Goal: Information Seeking & Learning: Learn about a topic

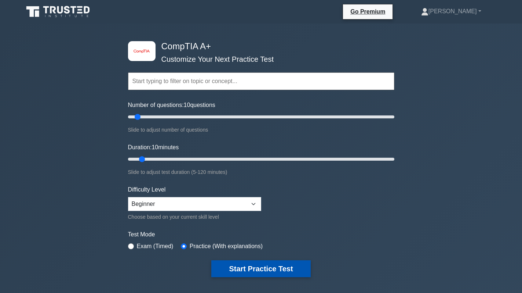
click at [260, 267] on button "Start Practice Test" at bounding box center [260, 268] width 99 height 17
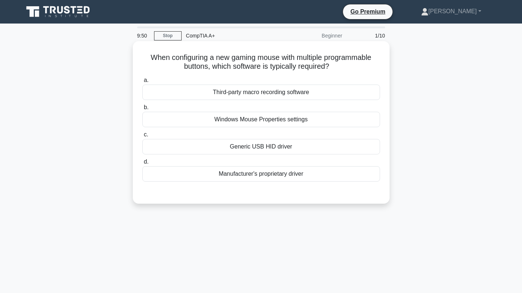
click at [315, 178] on div "Manufacturer's proprietary driver" at bounding box center [261, 173] width 238 height 15
click at [142, 164] on input "d. Manufacturer's proprietary driver" at bounding box center [142, 161] width 0 height 5
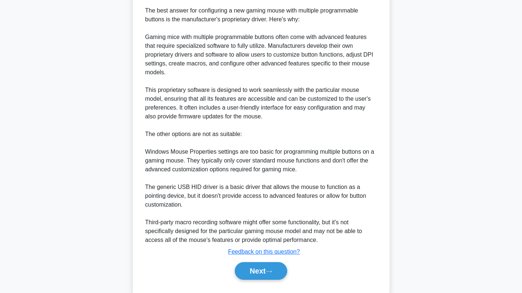
scroll to position [222, 0]
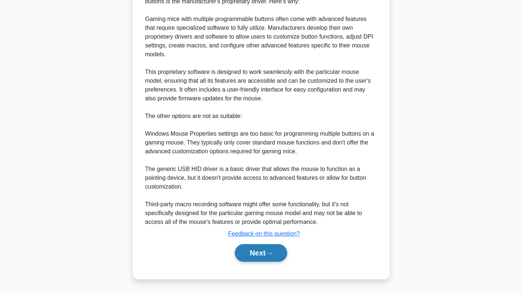
click at [259, 254] on button "Next" at bounding box center [261, 253] width 52 height 18
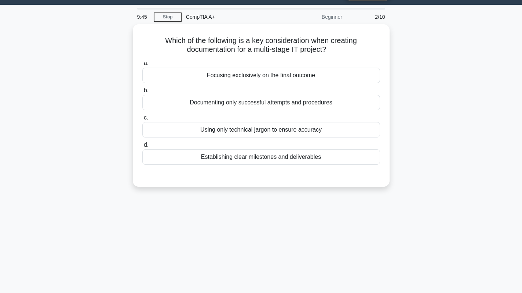
scroll to position [0, 0]
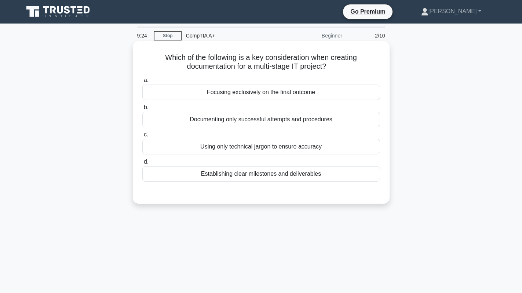
click at [295, 178] on div "Establishing clear milestones and deliverables" at bounding box center [261, 173] width 238 height 15
click at [142, 164] on input "d. Establishing clear milestones and deliverables" at bounding box center [142, 161] width 0 height 5
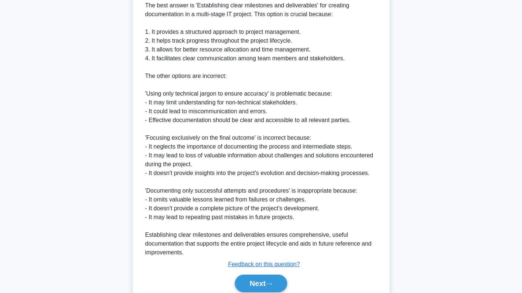
scroll to position [240, 0]
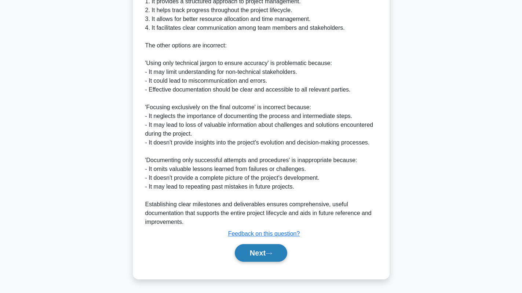
click at [261, 250] on button "Next" at bounding box center [261, 253] width 52 height 18
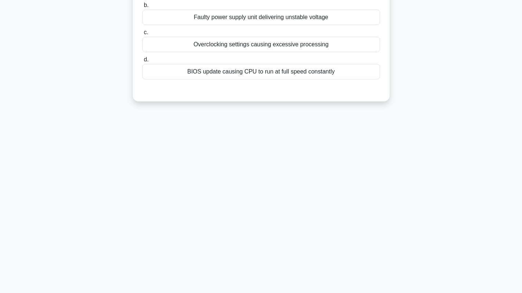
scroll to position [0, 0]
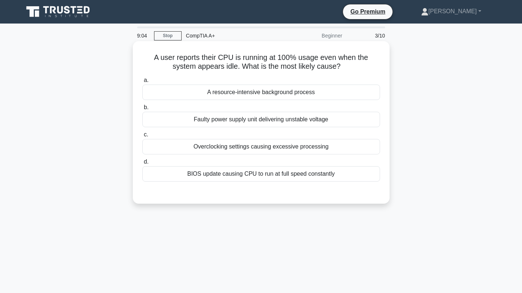
click at [298, 95] on div "A resource-intensive background process" at bounding box center [261, 91] width 238 height 15
click at [142, 83] on input "a. A resource-intensive background process" at bounding box center [142, 80] width 0 height 5
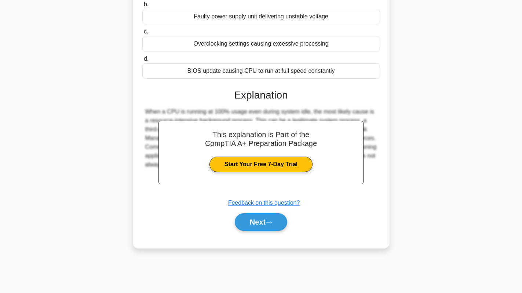
scroll to position [104, 0]
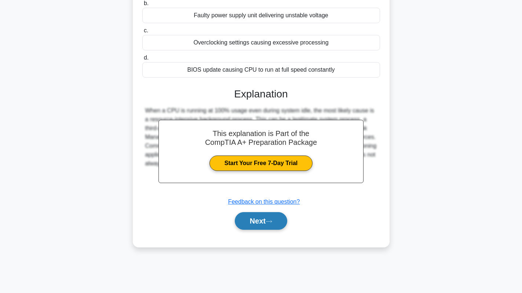
click at [263, 219] on button "Next" at bounding box center [261, 221] width 52 height 18
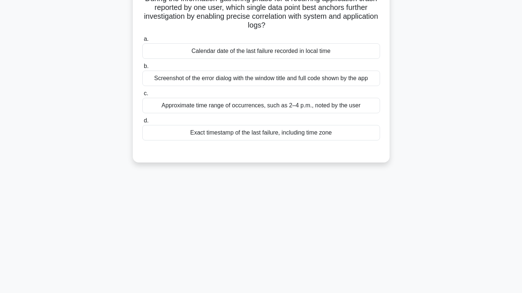
scroll to position [73, 0]
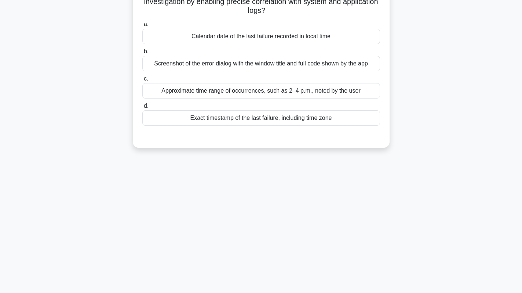
click at [297, 61] on div "Screenshot of the error dialog with the window title and full code shown by the…" at bounding box center [261, 63] width 238 height 15
click at [142, 54] on input "b. Screenshot of the error dialog with the window title and full code shown by …" at bounding box center [142, 51] width 0 height 5
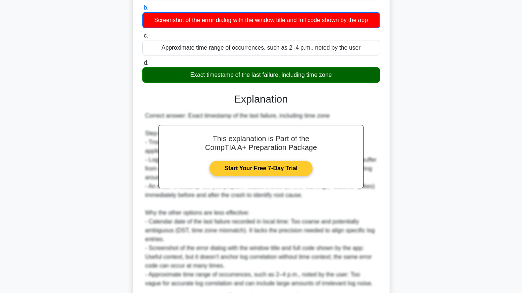
scroll to position [179, 0]
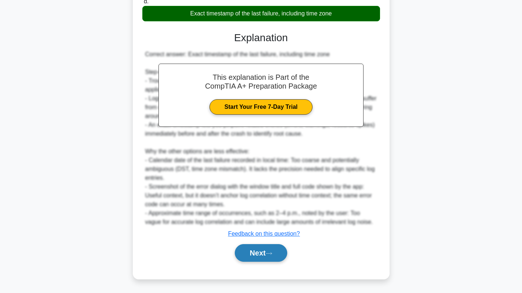
click at [257, 246] on button "Next" at bounding box center [261, 253] width 52 height 18
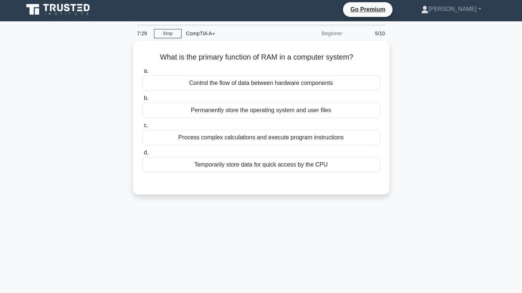
scroll to position [0, 0]
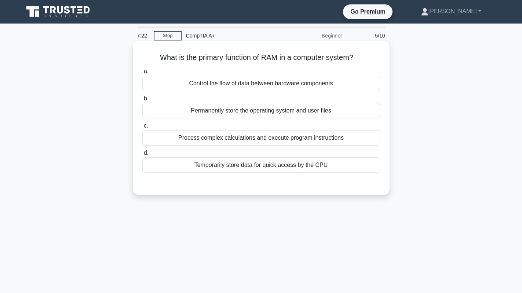
click at [257, 170] on div "Temporarily store data for quick access by the CPU" at bounding box center [261, 164] width 238 height 15
click at [142, 155] on input "d. Temporarily store data for quick access by the CPU" at bounding box center [142, 152] width 0 height 5
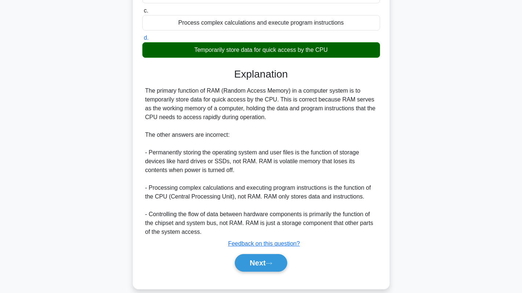
scroll to position [125, 0]
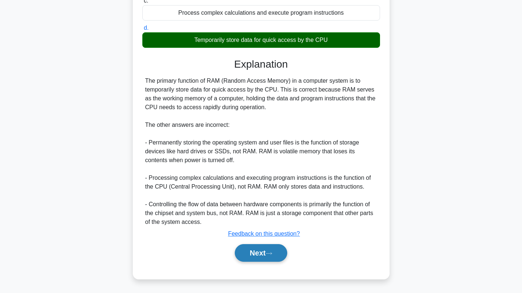
click at [252, 255] on button "Next" at bounding box center [261, 253] width 52 height 18
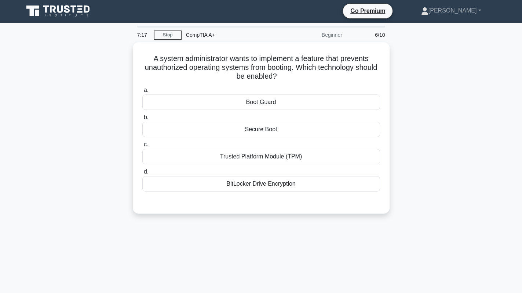
scroll to position [0, 0]
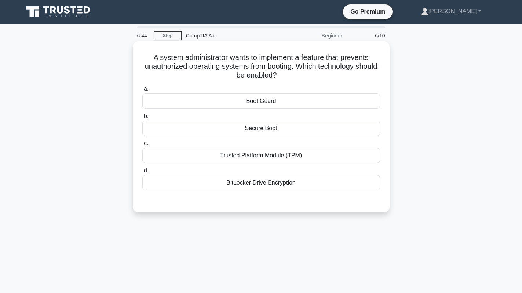
click at [294, 104] on div "Boot Guard" at bounding box center [261, 100] width 238 height 15
click at [142, 91] on input "a. Boot Guard" at bounding box center [142, 89] width 0 height 5
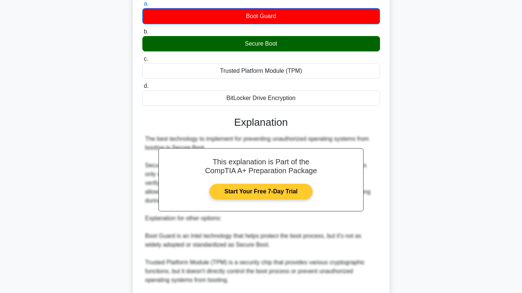
scroll to position [179, 0]
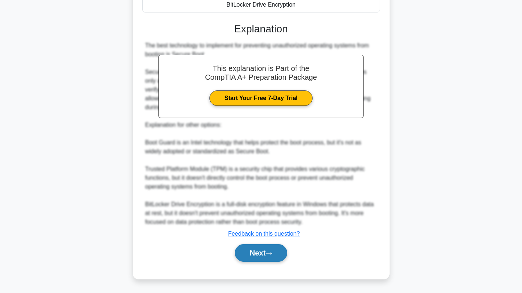
click at [262, 251] on button "Next" at bounding box center [261, 253] width 52 height 18
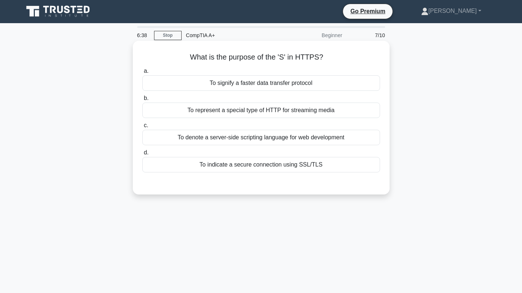
scroll to position [0, 0]
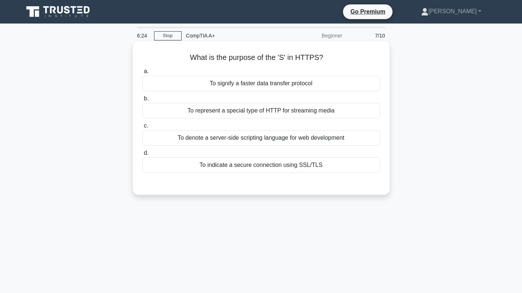
click at [278, 163] on div "To indicate a secure connection using SSL/TLS" at bounding box center [261, 164] width 238 height 15
click at [142, 155] on input "d. To indicate a secure connection using SSL/TLS" at bounding box center [142, 152] width 0 height 5
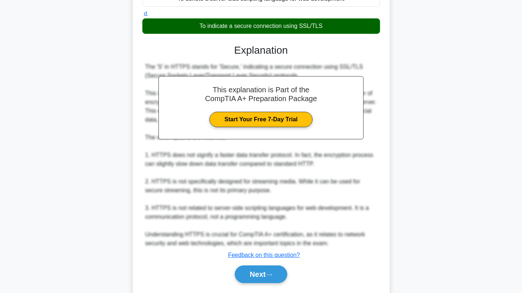
scroll to position [147, 0]
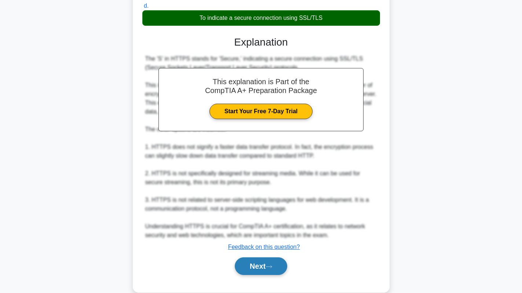
click at [261, 268] on button "Next" at bounding box center [261, 266] width 52 height 18
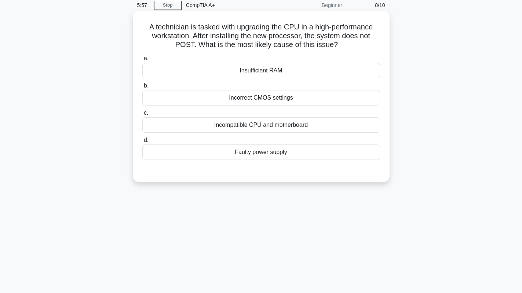
scroll to position [0, 0]
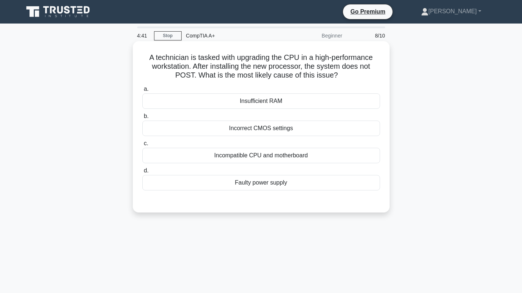
click at [316, 154] on div "Incompatible CPU and motherboard" at bounding box center [261, 155] width 238 height 15
click at [142, 146] on input "c. Incompatible CPU and motherboard" at bounding box center [142, 143] width 0 height 5
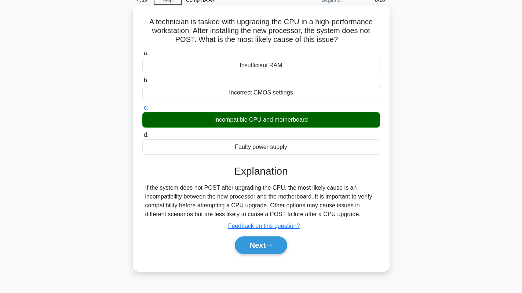
scroll to position [104, 0]
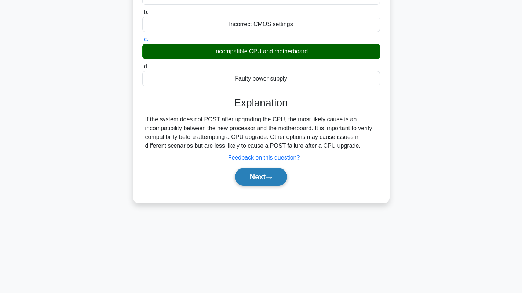
click at [270, 174] on button "Next" at bounding box center [261, 177] width 52 height 18
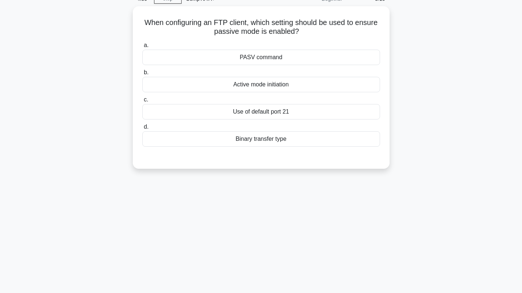
scroll to position [0, 0]
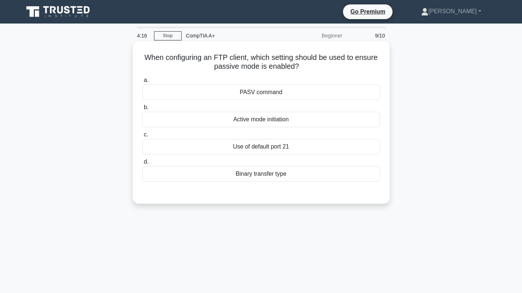
click at [304, 92] on div "PASV command" at bounding box center [261, 91] width 238 height 15
click at [142, 83] on input "a. PASV command" at bounding box center [142, 80] width 0 height 5
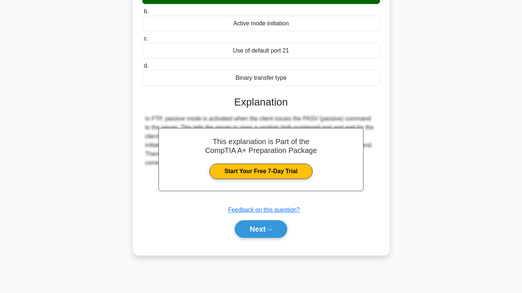
scroll to position [104, 0]
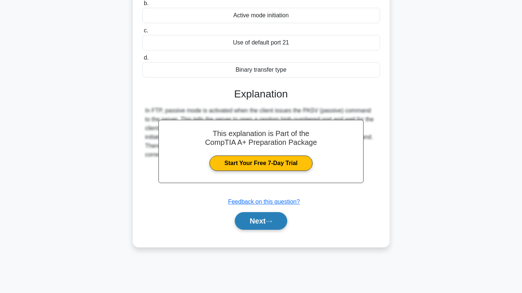
click at [254, 221] on button "Next" at bounding box center [261, 221] width 52 height 18
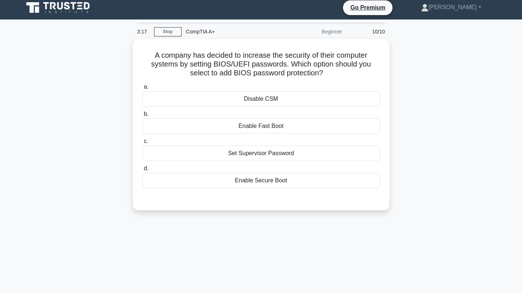
scroll to position [0, 0]
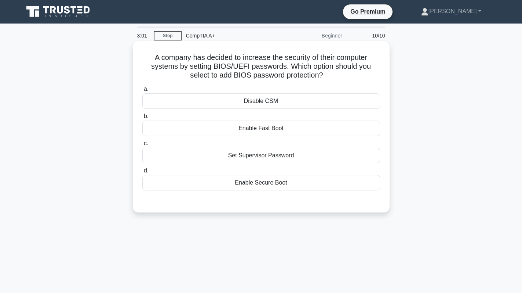
click at [281, 160] on div "Set Supervisor Password" at bounding box center [261, 155] width 238 height 15
click at [142, 146] on input "c. Set Supervisor Password" at bounding box center [142, 143] width 0 height 5
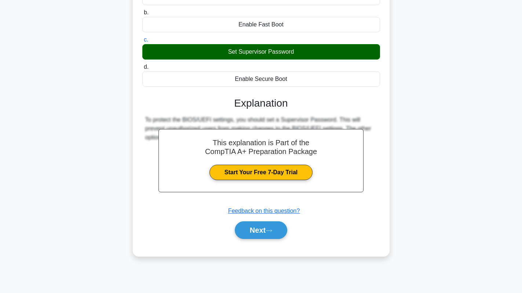
scroll to position [104, 0]
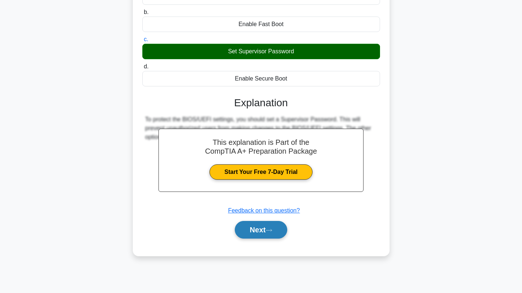
click at [255, 229] on button "Next" at bounding box center [261, 230] width 52 height 18
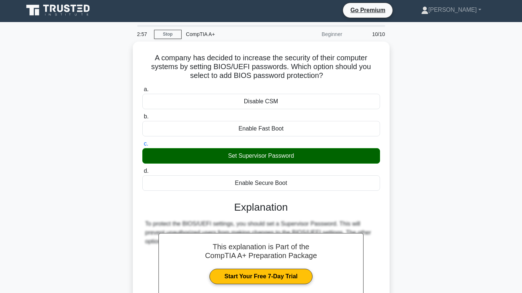
scroll to position [0, 0]
